Goal: Navigation & Orientation: Understand site structure

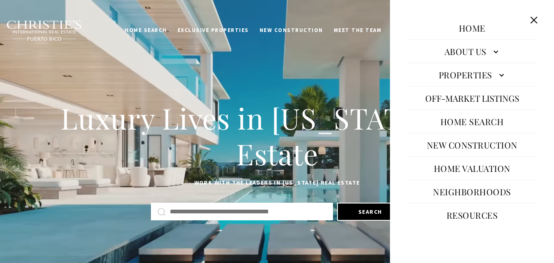
click at [452, 164] on link "Home Valuation" at bounding box center [472, 168] width 85 height 20
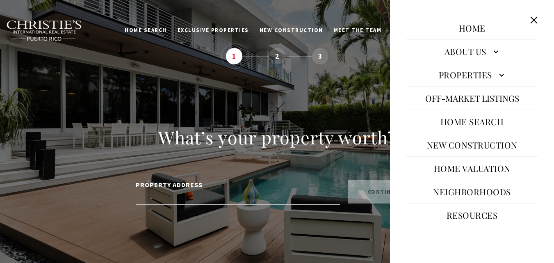
click at [451, 194] on link "Neighborhoods" at bounding box center [472, 192] width 86 height 20
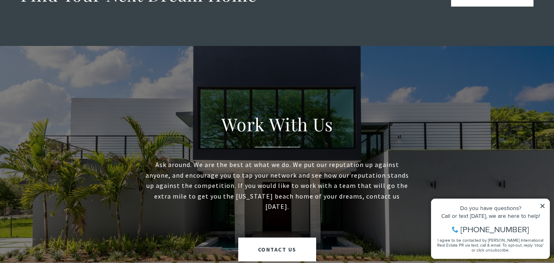
scroll to position [848, 0]
